Goal: Check status

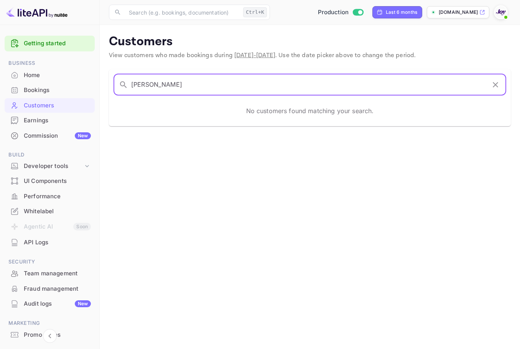
click at [280, 82] on input "[PERSON_NAME]" at bounding box center [308, 84] width 355 height 21
click at [51, 82] on div "Home" at bounding box center [50, 75] width 90 height 15
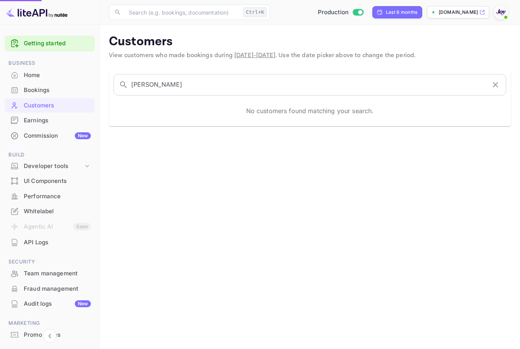
click at [43, 87] on div "Bookings" at bounding box center [57, 90] width 67 height 9
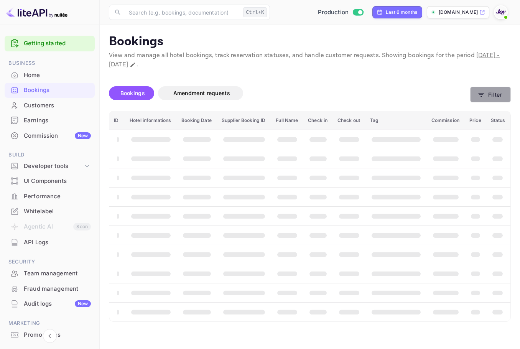
click at [475, 93] on button "Filter" at bounding box center [490, 95] width 41 height 16
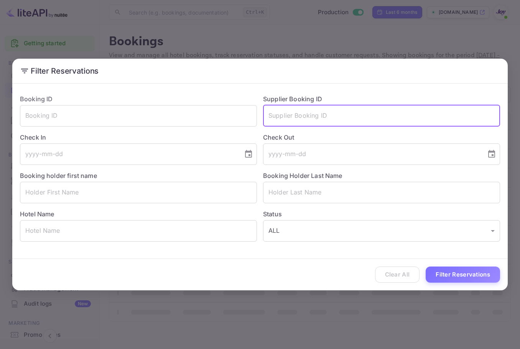
click at [322, 113] on input "text" at bounding box center [381, 115] width 237 height 21
paste input "8601915"
type input "8601915"
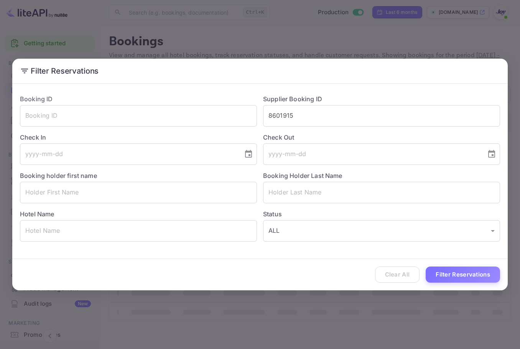
click at [464, 283] on div "Clear All Filter Reservations" at bounding box center [260, 275] width 496 height 32
click at [466, 279] on button "Filter Reservations" at bounding box center [463, 275] width 74 height 16
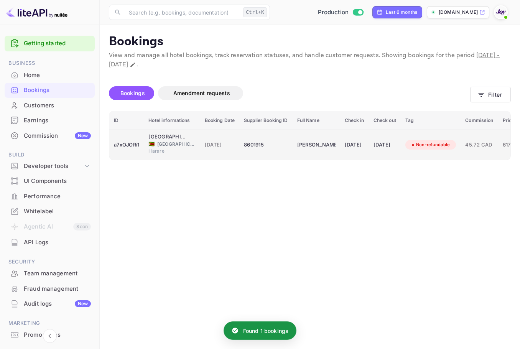
click at [308, 131] on td "[PERSON_NAME]" at bounding box center [317, 145] width 48 height 30
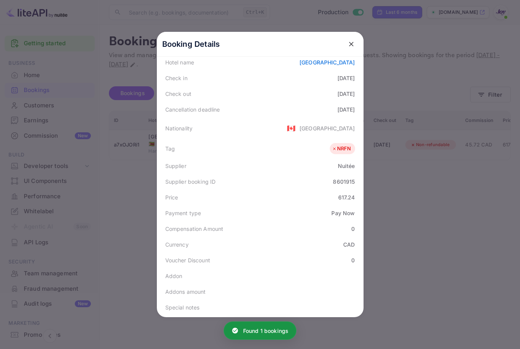
scroll to position [153, 0]
